Goal: Task Accomplishment & Management: Manage account settings

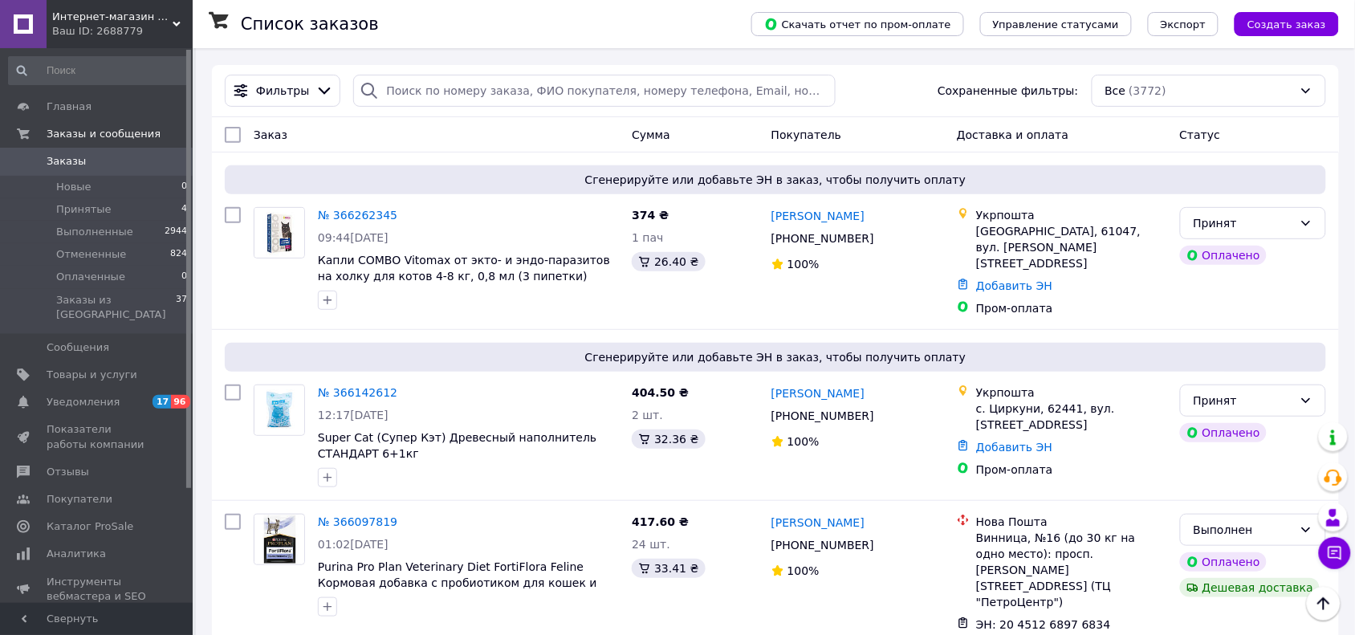
scroll to position [86, 0]
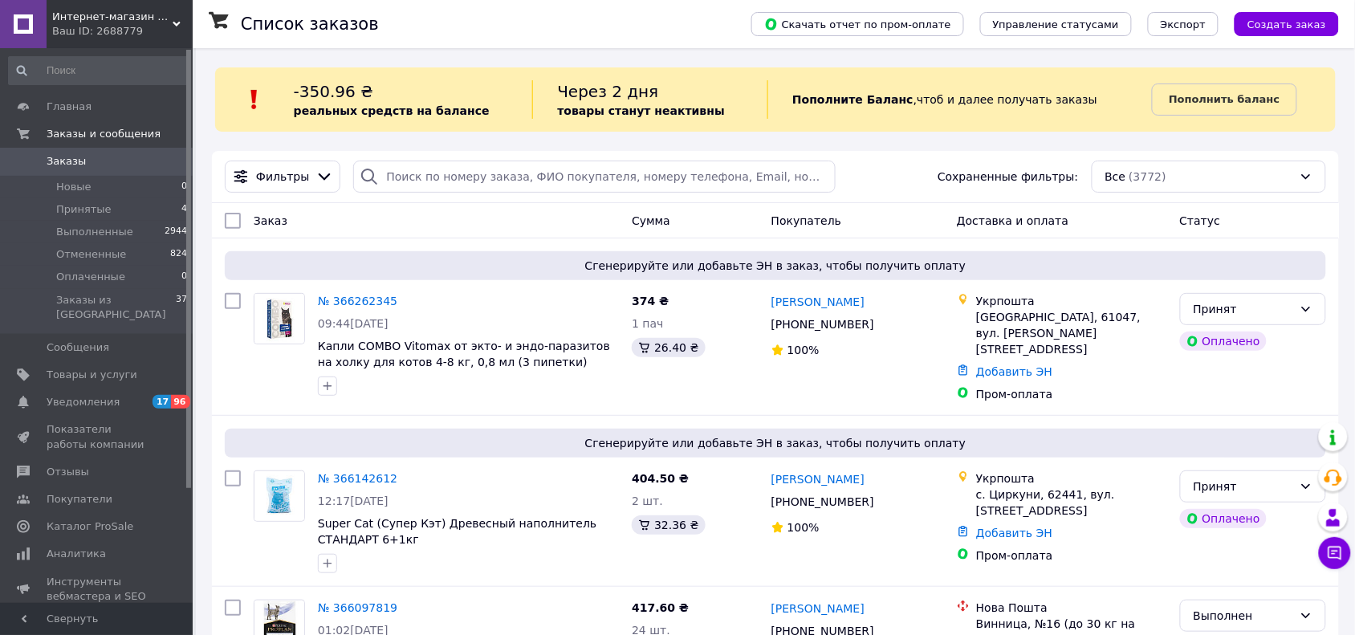
click at [94, 165] on span "Заказы" at bounding box center [98, 161] width 102 height 14
click at [38, 158] on span at bounding box center [23, 161] width 47 height 14
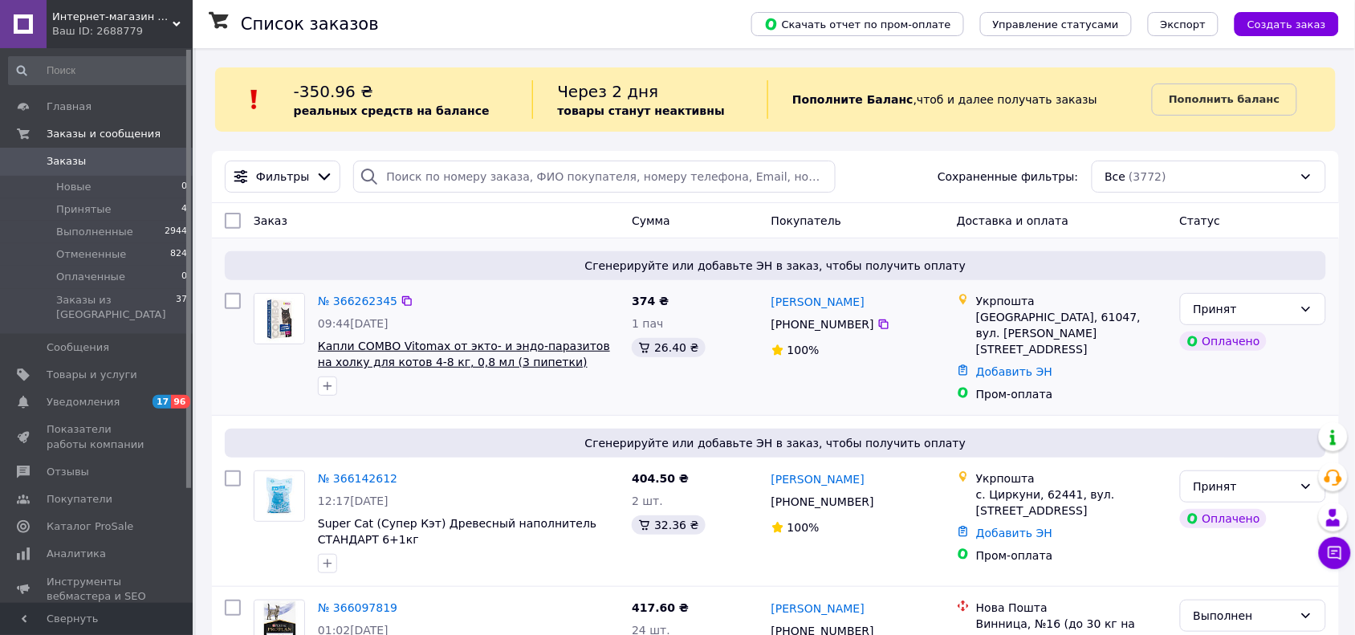
drag, startPoint x: 74, startPoint y: 153, endPoint x: 495, endPoint y: 349, distance: 464.9
click at [74, 154] on span "Заказы" at bounding box center [66, 161] width 39 height 14
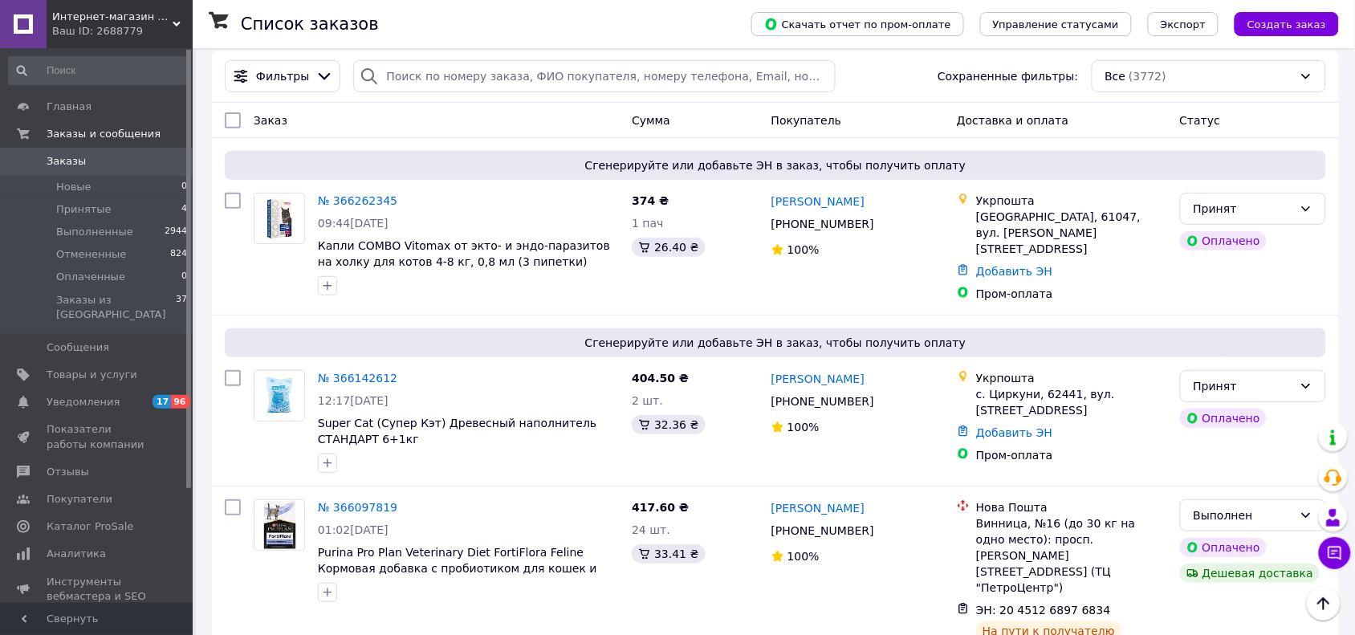
click at [58, 158] on span "Заказы" at bounding box center [66, 161] width 39 height 14
click at [73, 158] on span "Заказы" at bounding box center [66, 161] width 39 height 14
click at [47, 167] on span "Заказы" at bounding box center [66, 161] width 39 height 14
click at [52, 161] on span "Заказы" at bounding box center [66, 161] width 39 height 14
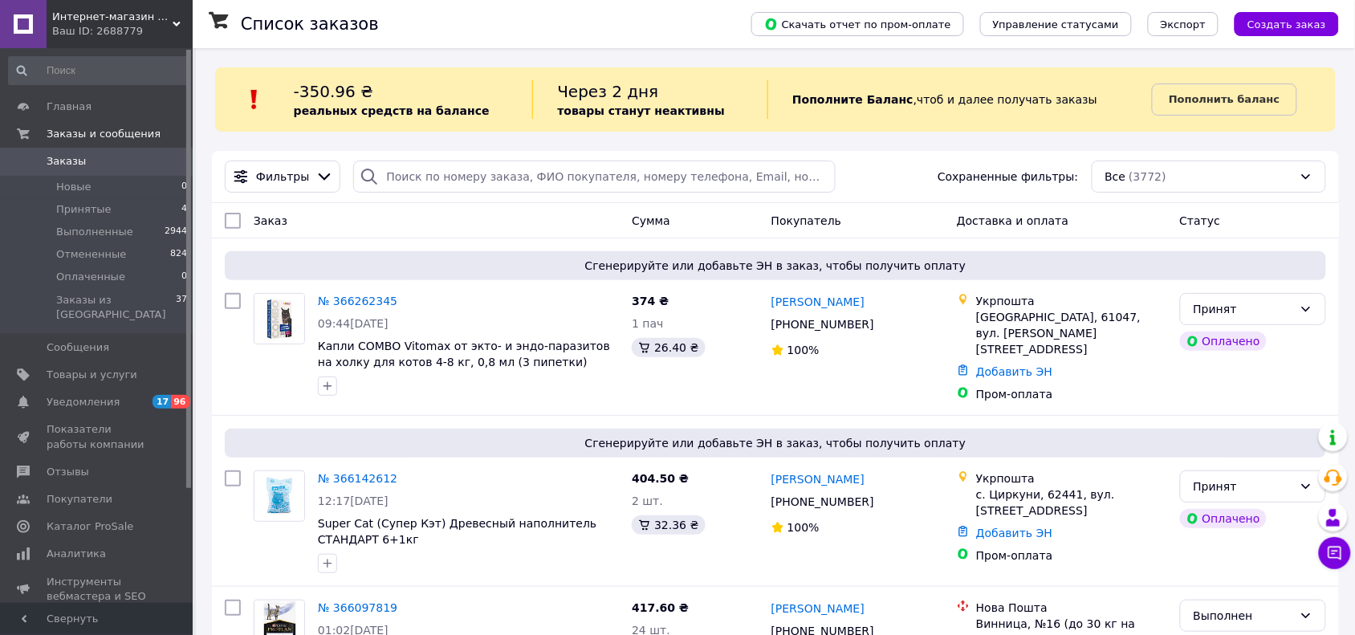
click at [65, 161] on span "Заказы" at bounding box center [66, 161] width 39 height 14
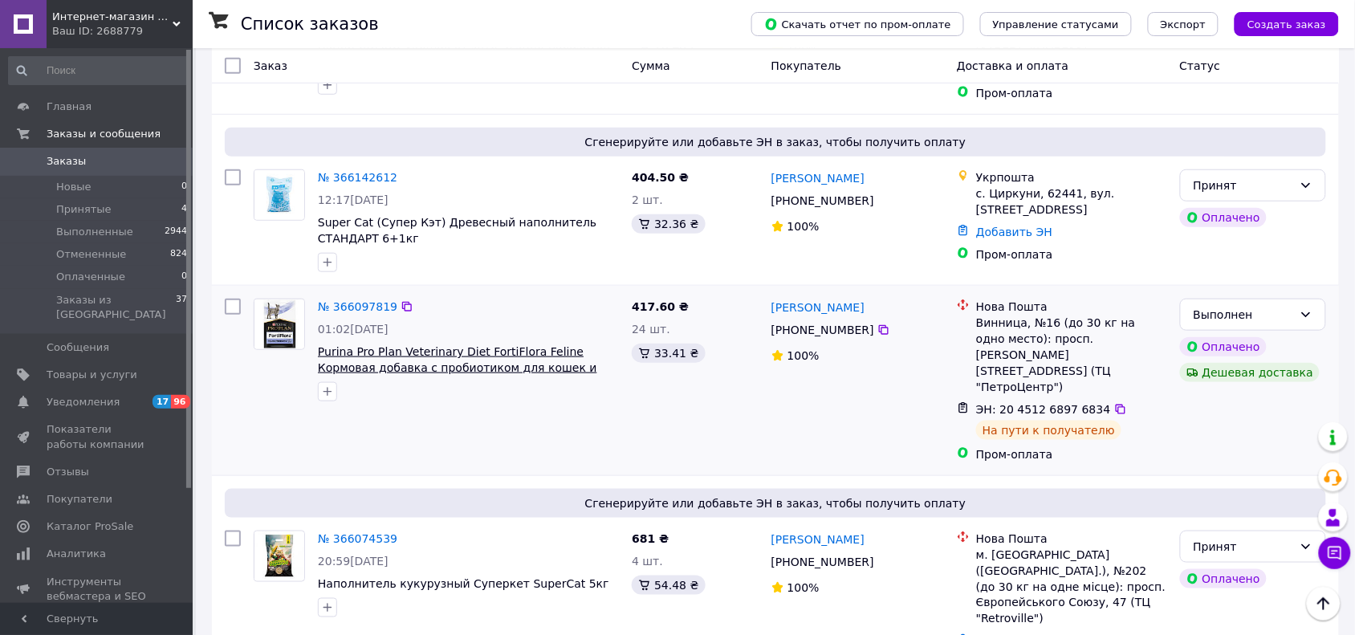
scroll to position [502, 0]
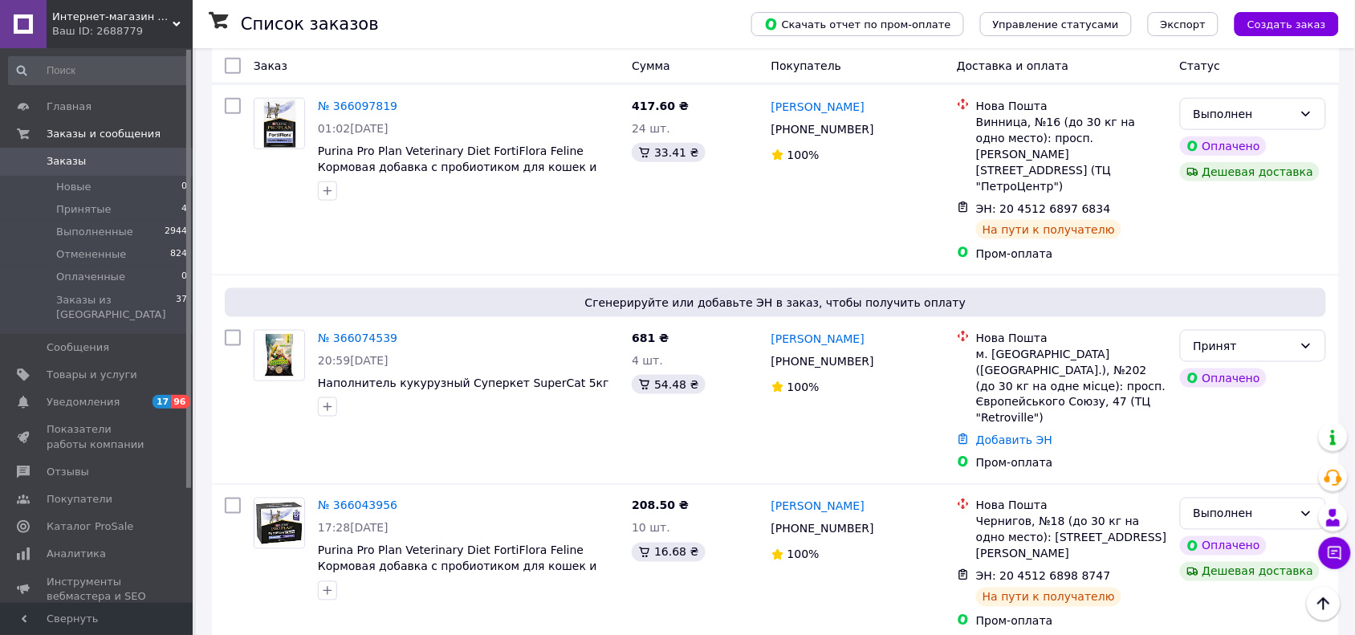
click at [103, 154] on span "Заказы" at bounding box center [98, 161] width 102 height 14
